Goal: Task Accomplishment & Management: Use online tool/utility

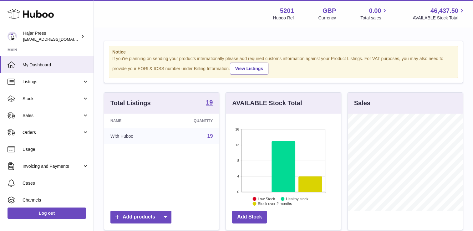
scroll to position [98, 115]
click at [28, 114] on span "Sales" at bounding box center [53, 116] width 60 height 6
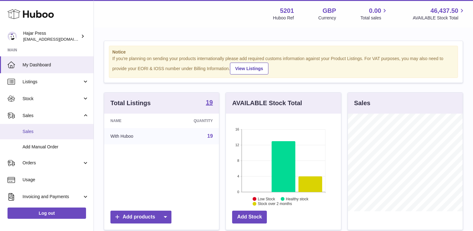
click at [47, 129] on span "Sales" at bounding box center [56, 131] width 66 height 6
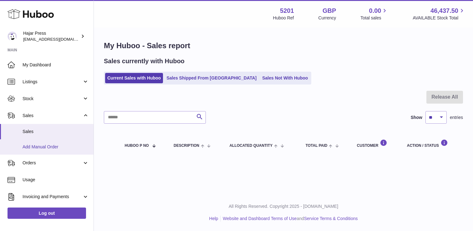
click at [37, 147] on span "Add Manual Order" at bounding box center [56, 147] width 66 height 6
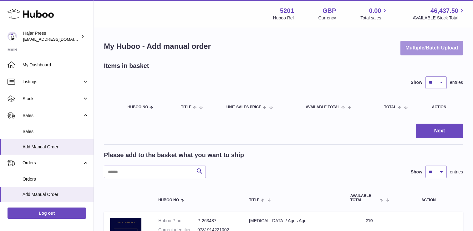
click at [424, 46] on button "Multiple/Batch Upload" at bounding box center [431, 48] width 63 height 15
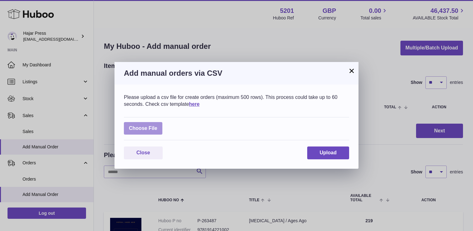
click at [142, 128] on label at bounding box center [143, 128] width 38 height 13
click at [157, 125] on input "file" at bounding box center [157, 125] width 0 height 0
type input "**********"
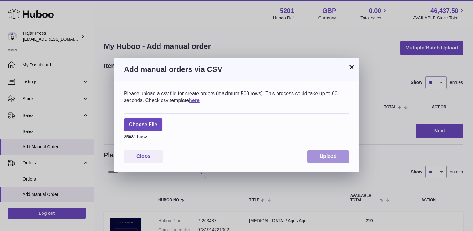
click at [325, 157] on span "Upload" at bounding box center [328, 156] width 17 height 5
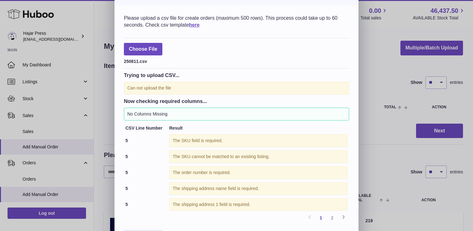
scroll to position [39, 0]
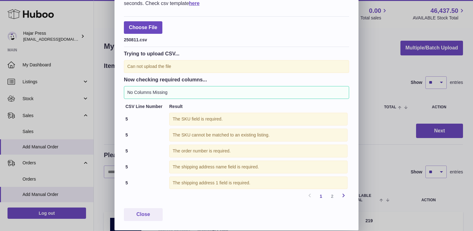
click at [344, 195] on icon at bounding box center [344, 195] width 8 height 8
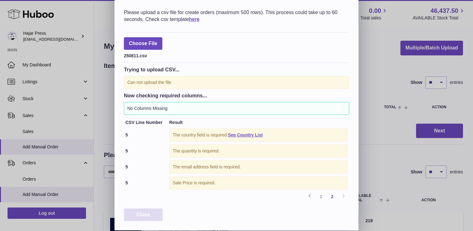
click at [144, 212] on span "Close" at bounding box center [143, 214] width 14 height 5
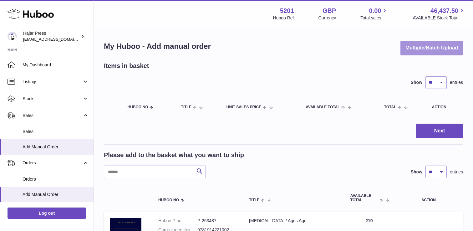
click at [412, 45] on button "Multiple/Batch Upload" at bounding box center [431, 48] width 63 height 15
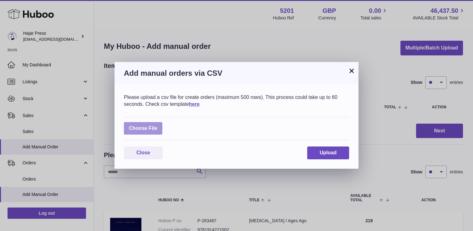
click at [156, 129] on label at bounding box center [143, 128] width 38 height 13
click at [157, 125] on input "file" at bounding box center [157, 125] width 0 height 0
click at [150, 126] on label at bounding box center [143, 128] width 38 height 13
click at [157, 125] on input "file" at bounding box center [157, 125] width 0 height 0
type input "**********"
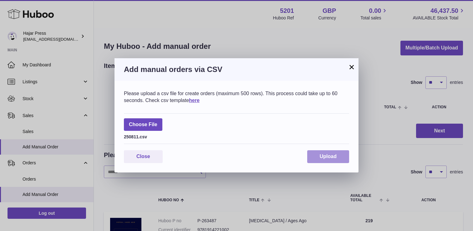
click at [317, 153] on button "Upload" at bounding box center [328, 156] width 42 height 13
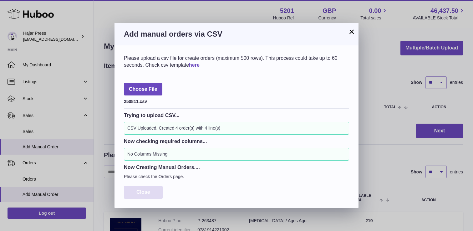
click at [157, 193] on button "Close" at bounding box center [143, 192] width 39 height 13
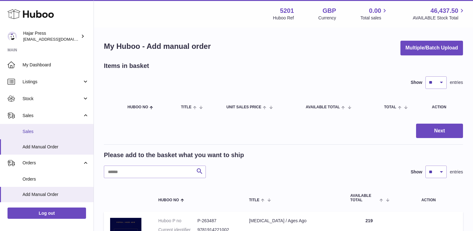
click at [61, 134] on span "Sales" at bounding box center [56, 131] width 66 height 6
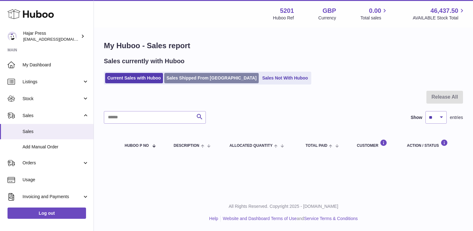
click at [189, 77] on link "Sales Shipped From Huboo" at bounding box center [211, 78] width 94 height 10
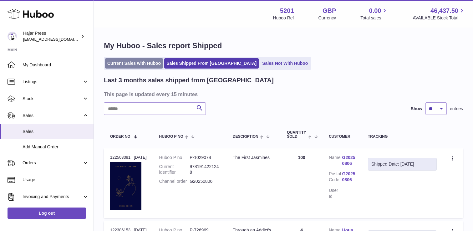
click at [144, 60] on link "Current Sales with Huboo" at bounding box center [134, 63] width 58 height 10
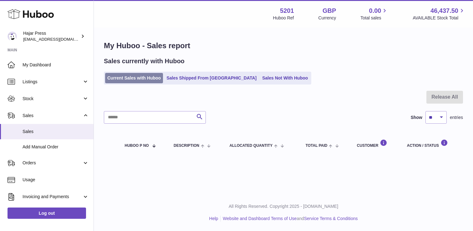
click at [141, 77] on link "Current Sales with Huboo" at bounding box center [134, 78] width 58 height 10
